Goal: Information Seeking & Learning: Learn about a topic

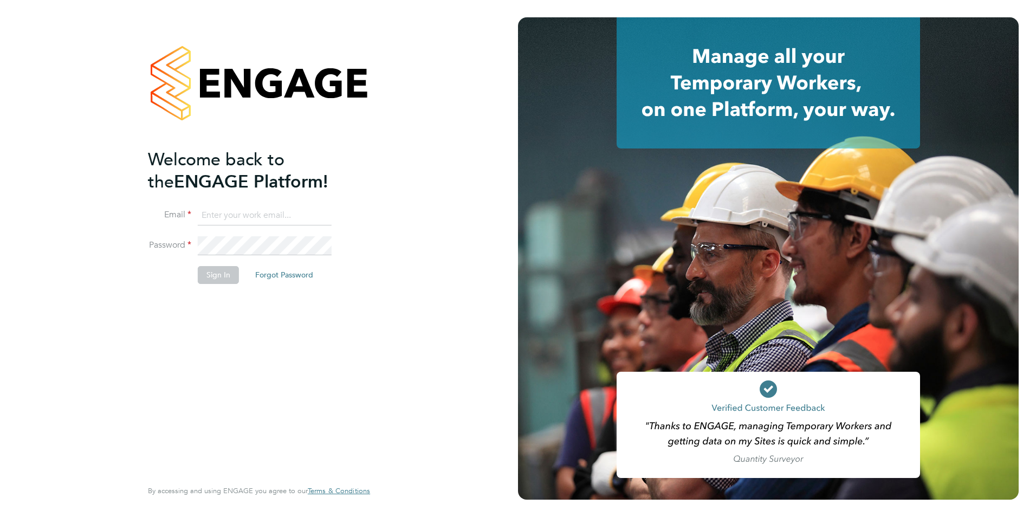
click at [219, 134] on button "Sign In" at bounding box center [218, 274] width 41 height 17
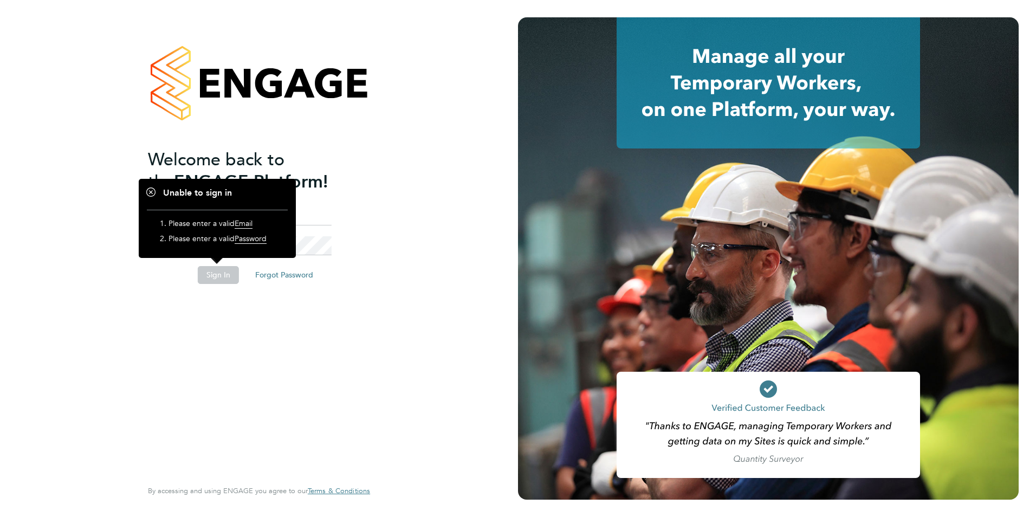
drag, startPoint x: 485, startPoint y: 247, endPoint x: 471, endPoint y: 245, distance: 13.6
click at [328, 134] on div "Welcome back to the ENGAGE Platform! Email Password Sign In Forgot Password Ent…" at bounding box center [259, 258] width 518 height 517
click at [328, 134] on li "Email" at bounding box center [253, 221] width 211 height 30
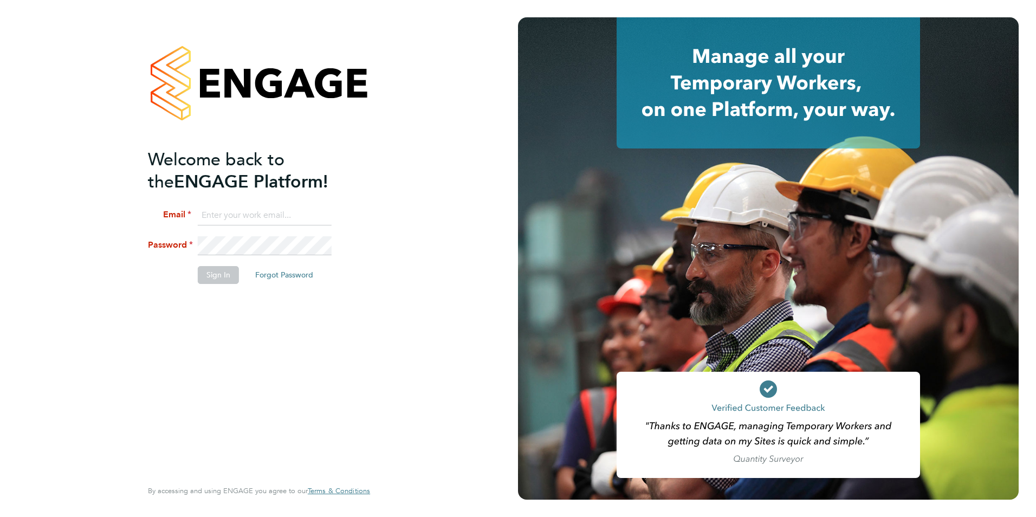
click at [318, 134] on input at bounding box center [265, 216] width 134 height 20
type input "m"
click at [261, 134] on input "m" at bounding box center [265, 216] width 134 height 20
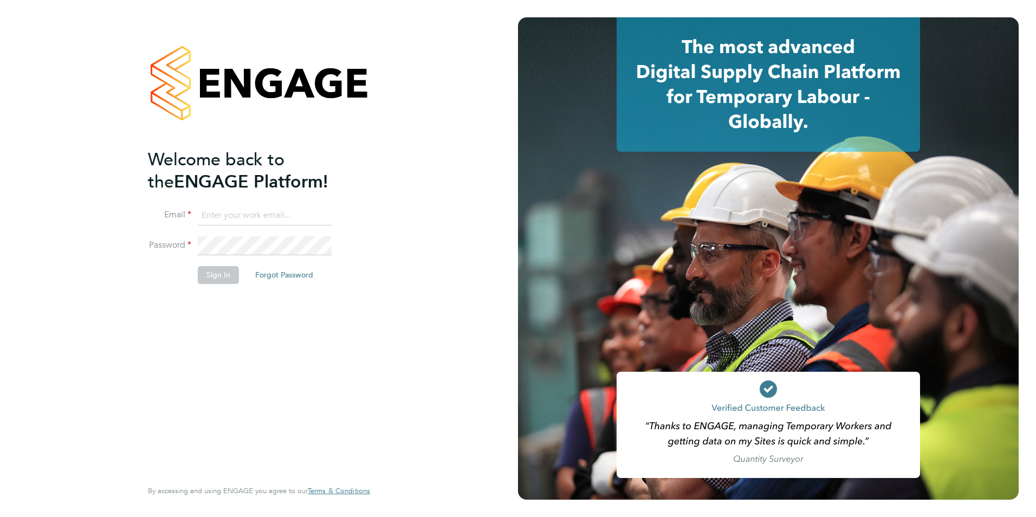
type input "martina@xede.co.uk"
click at [358, 203] on ng-template "Welcome back to the ENGAGE Platform! Email martina@xede.co.uk Password Sign In …" at bounding box center [253, 221] width 211 height 146
click at [218, 270] on button "Sign In" at bounding box center [218, 274] width 41 height 17
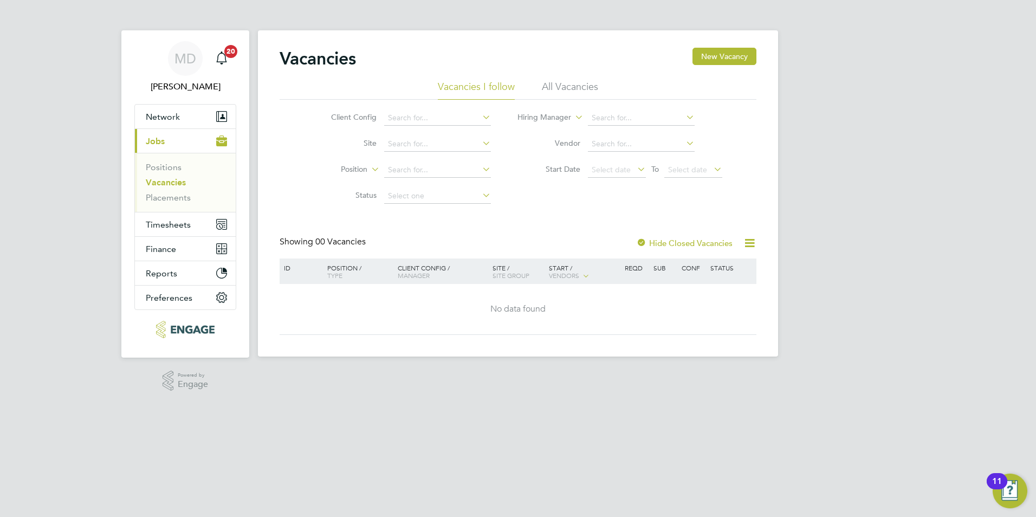
click at [177, 183] on link "Vacancies" at bounding box center [166, 182] width 40 height 10
click at [154, 167] on link "Positions" at bounding box center [164, 167] width 36 height 10
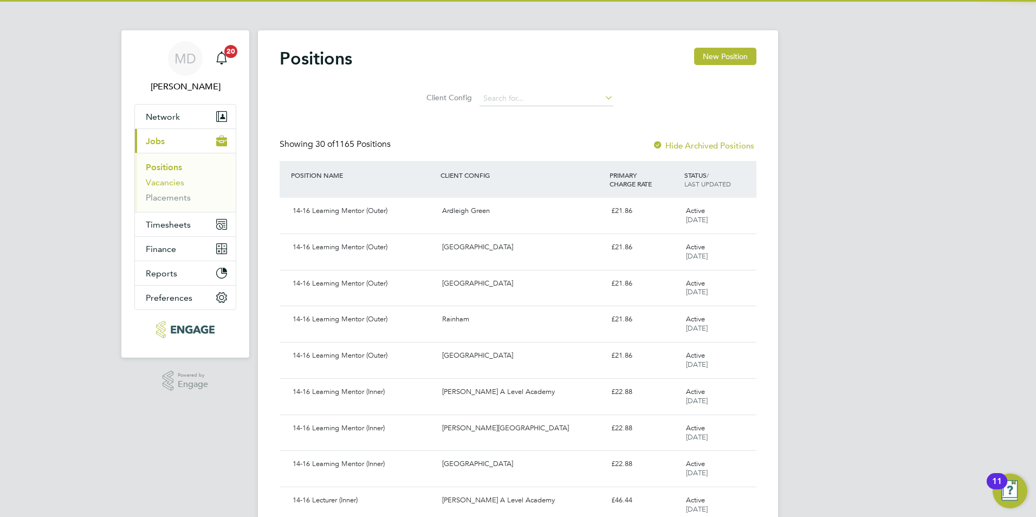
click at [177, 180] on link "Vacancies" at bounding box center [165, 182] width 38 height 10
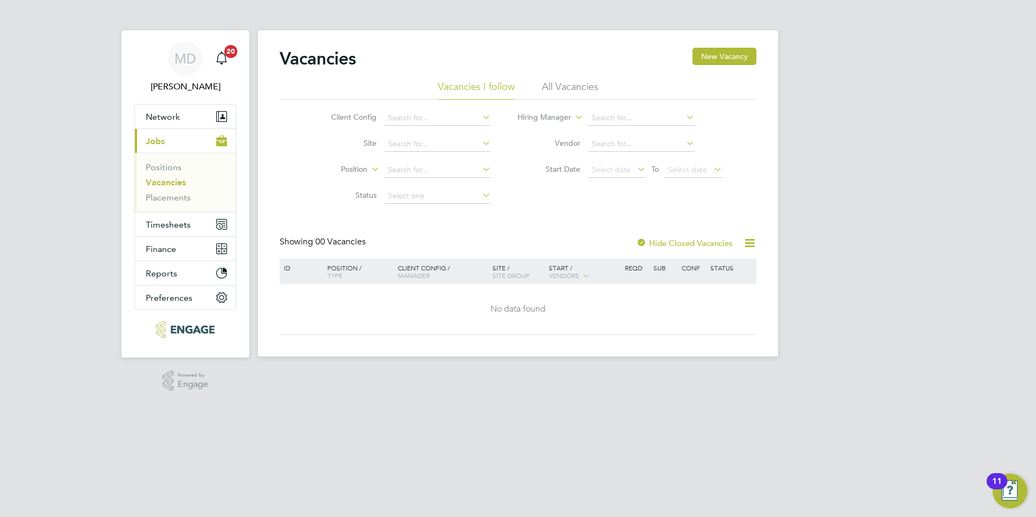
click at [569, 80] on li "All Vacancies" at bounding box center [570, 90] width 56 height 20
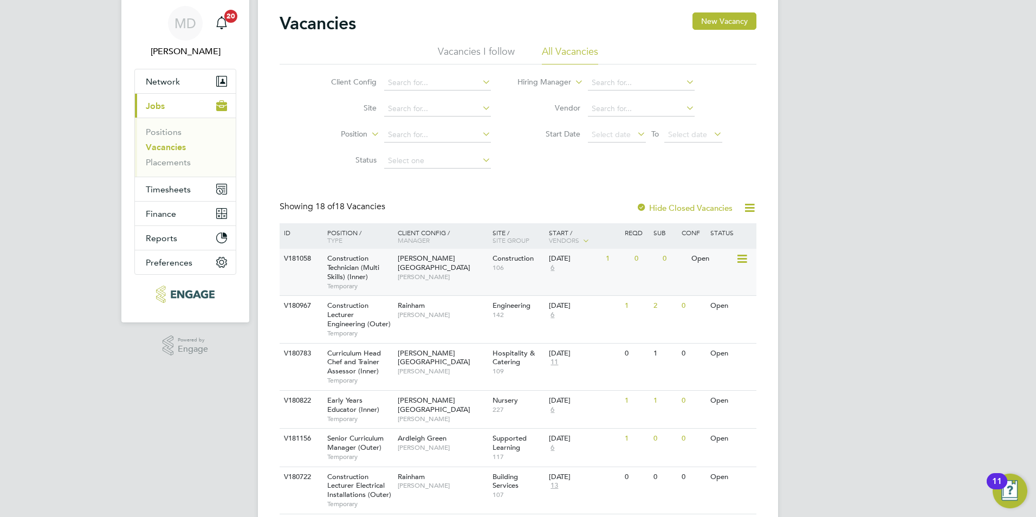
scroll to position [54, 0]
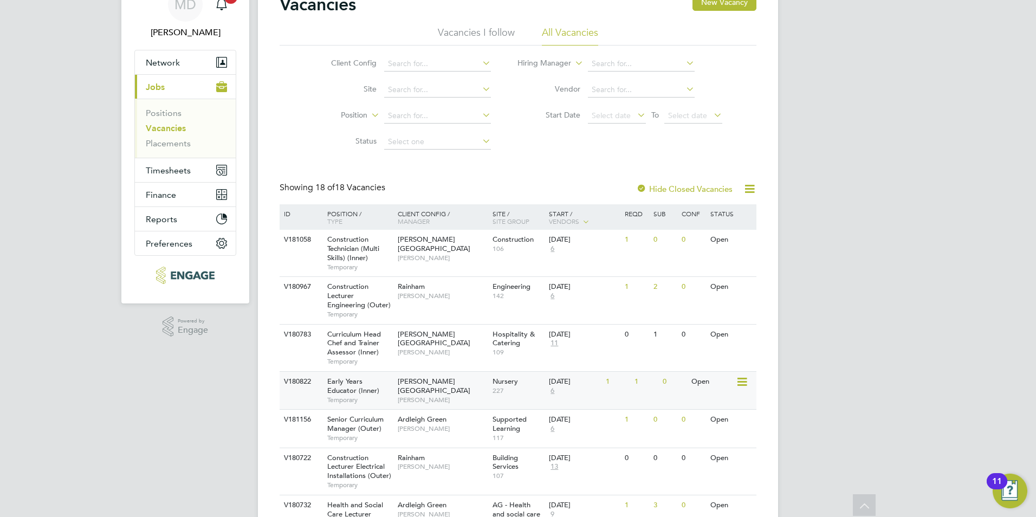
click at [463, 395] on span "[PERSON_NAME]" at bounding box center [442, 399] width 89 height 9
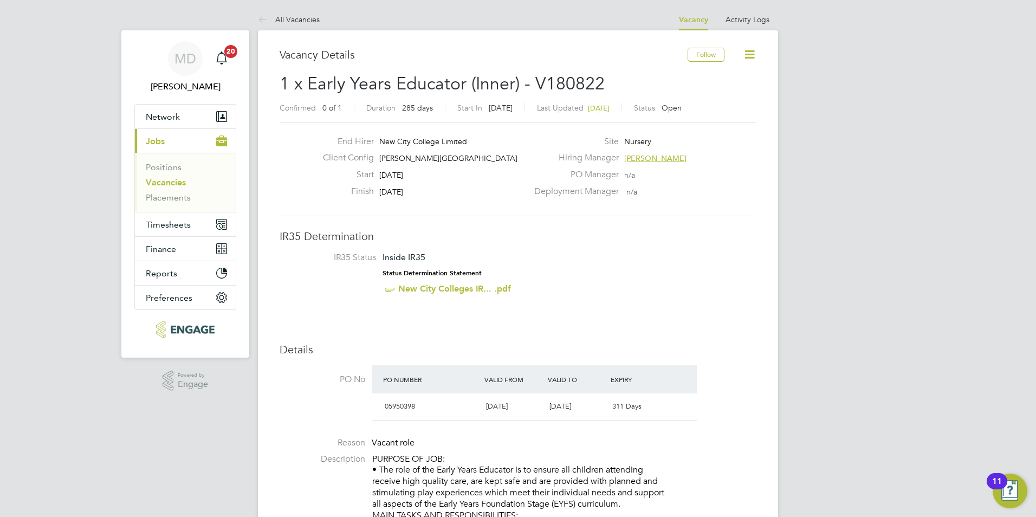
scroll to position [32, 76]
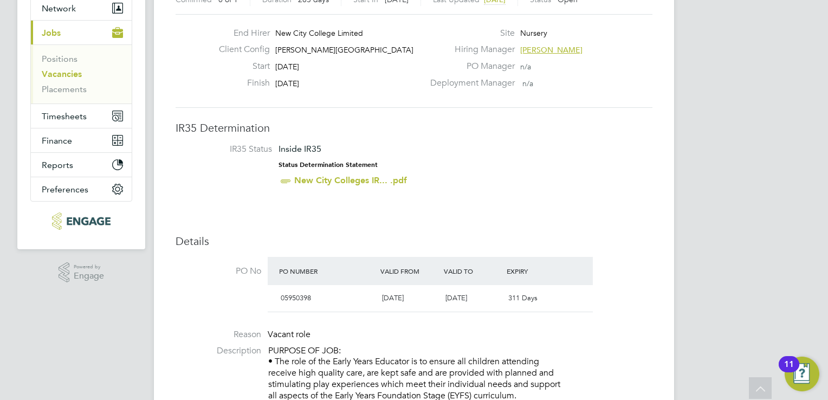
drag, startPoint x: 652, startPoint y: 138, endPoint x: 651, endPoint y: 131, distance: 7.7
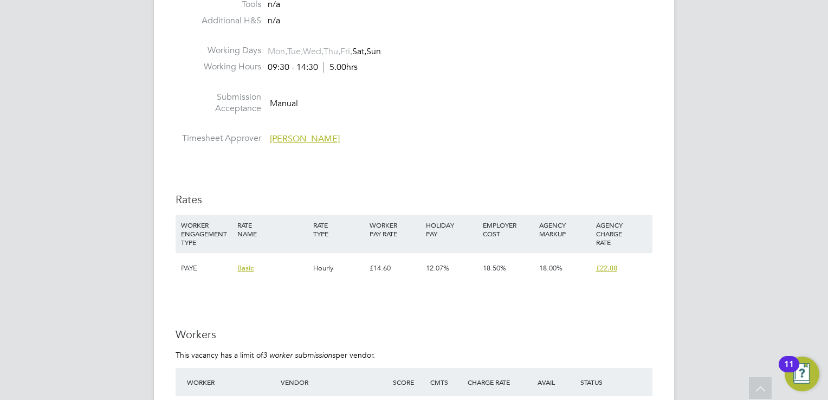
scroll to position [1896, 0]
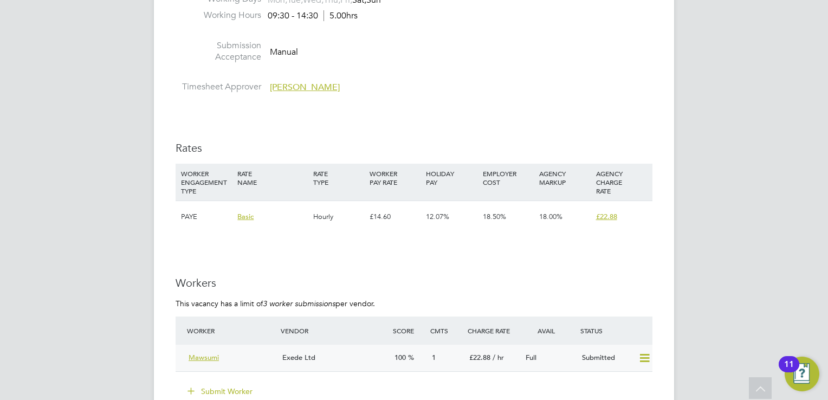
click at [275, 360] on div "Mawsumi" at bounding box center [231, 358] width 94 height 18
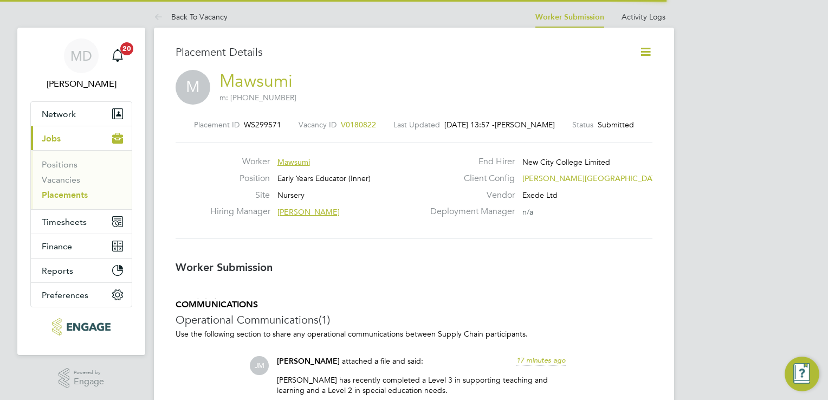
scroll to position [5, 5]
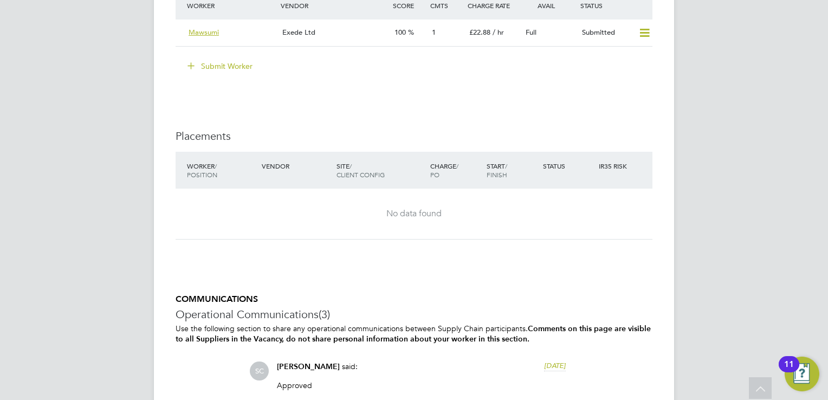
scroll to position [1788, 0]
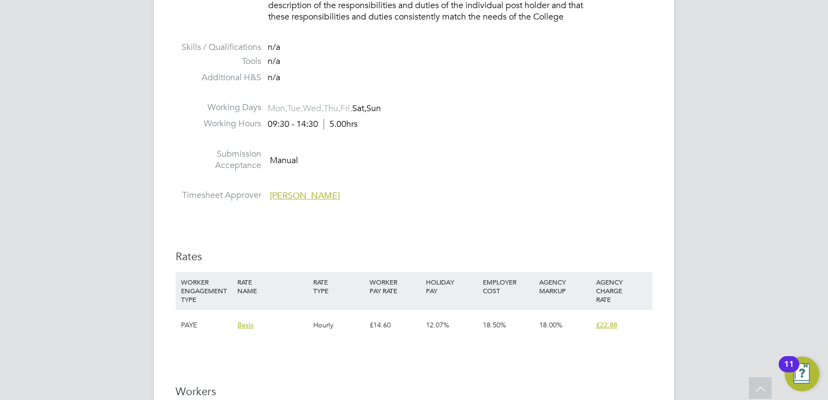
drag, startPoint x: 644, startPoint y: 166, endPoint x: 693, endPoint y: 159, distance: 50.3
click at [644, 166] on li "Submission Acceptance Manual" at bounding box center [414, 162] width 477 height 28
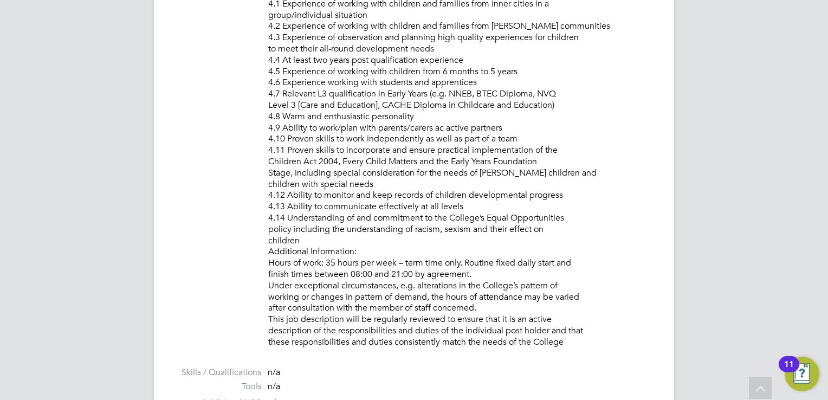
scroll to position [1354, 0]
